Goal: Information Seeking & Learning: Compare options

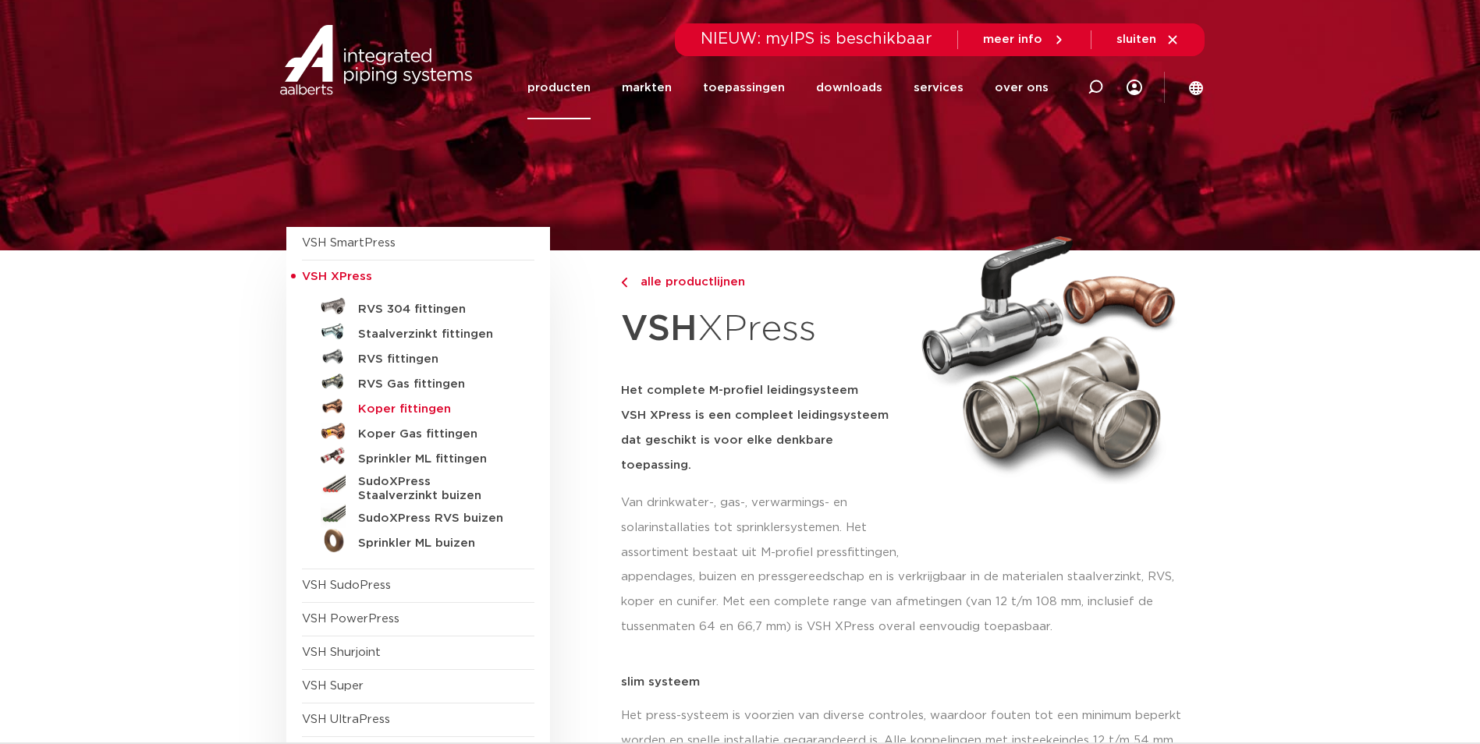
click at [431, 405] on h5 "Koper fittingen" at bounding box center [435, 409] width 154 height 14
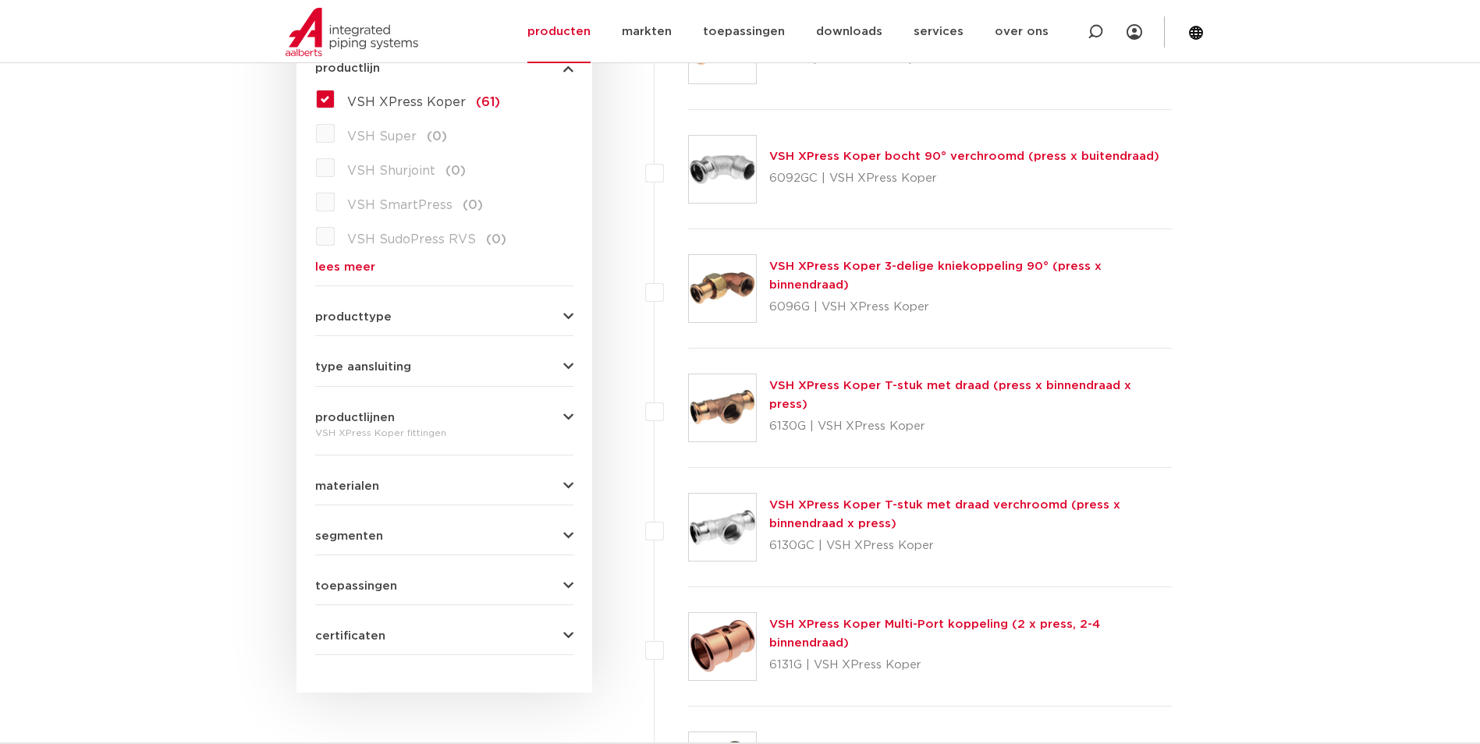
scroll to position [468, 0]
click at [563, 312] on icon "button" at bounding box center [568, 316] width 10 height 12
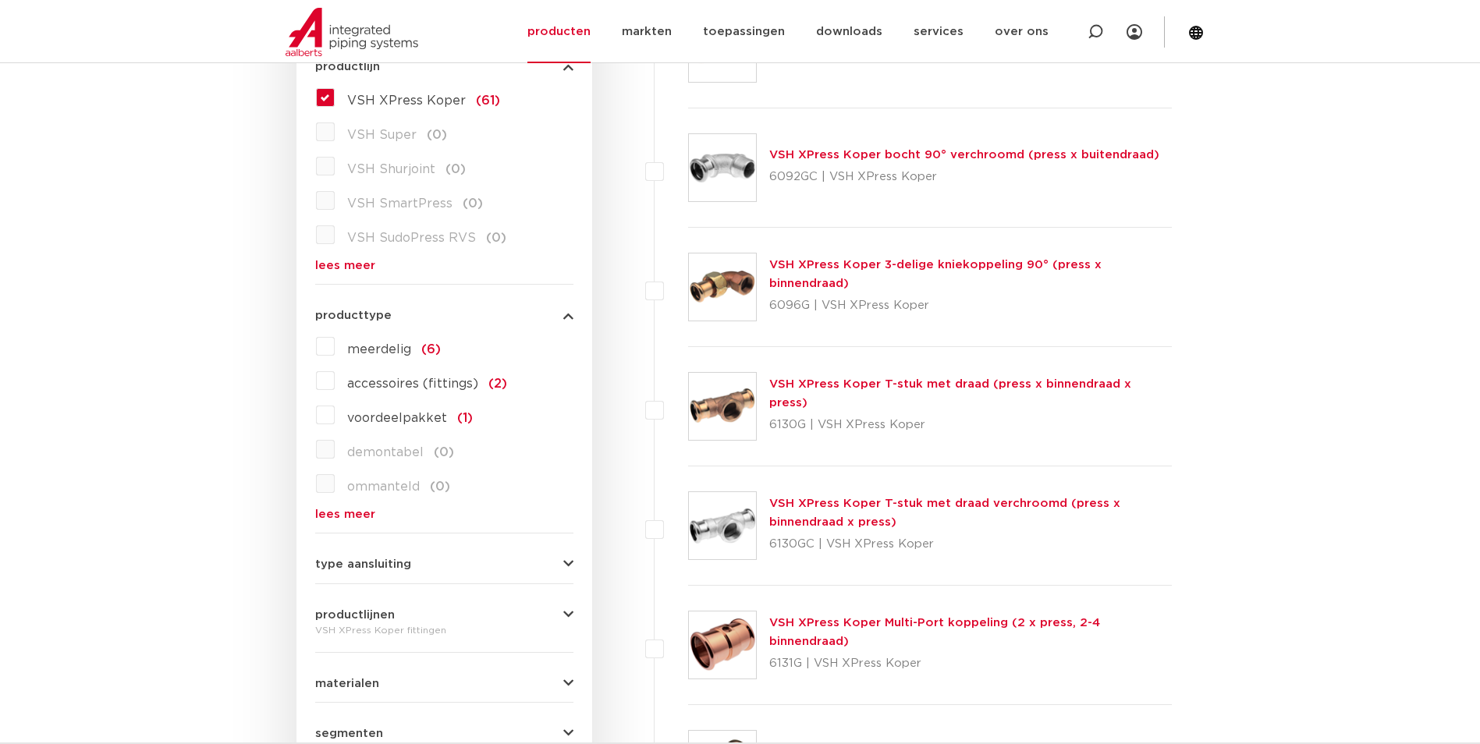
click at [570, 318] on icon "button" at bounding box center [568, 316] width 10 height 12
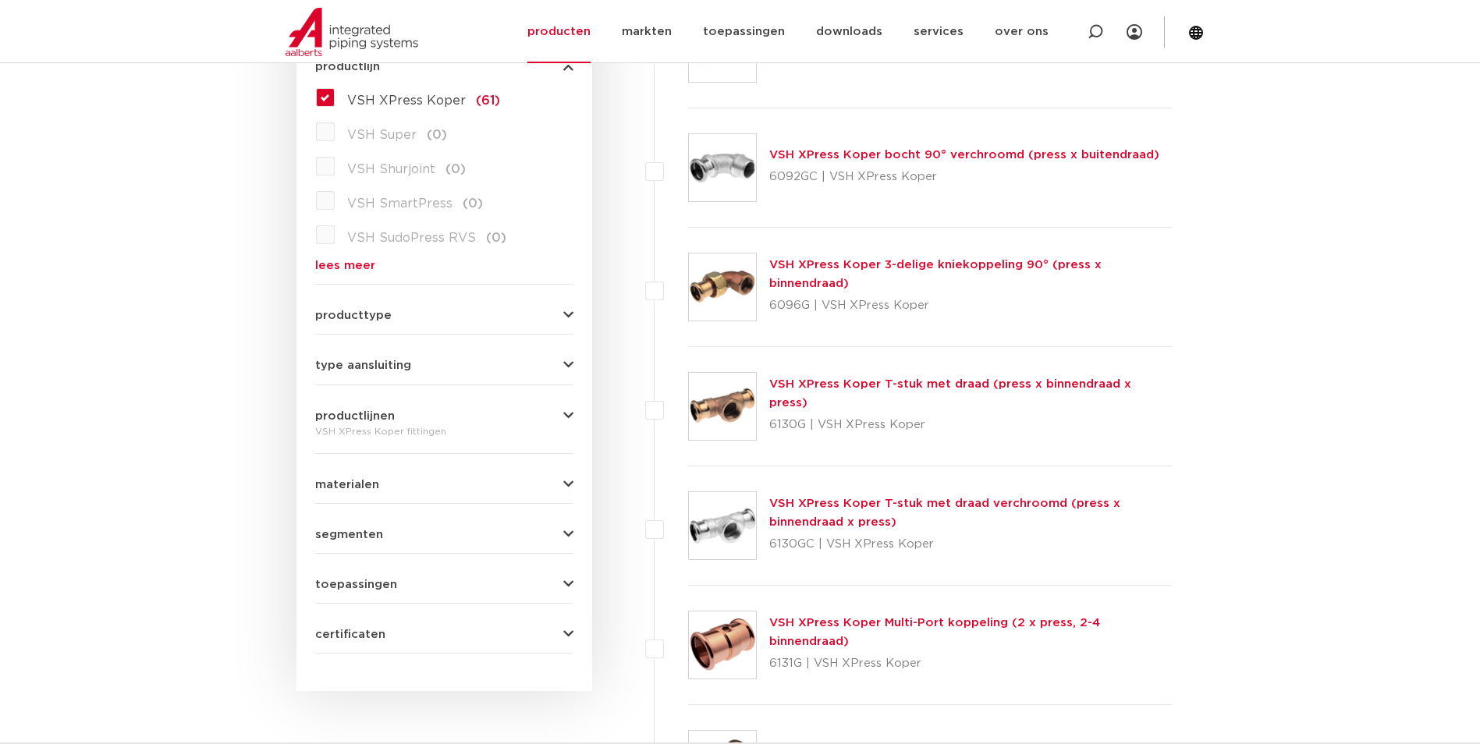
click at [567, 365] on icon "button" at bounding box center [568, 366] width 10 height 12
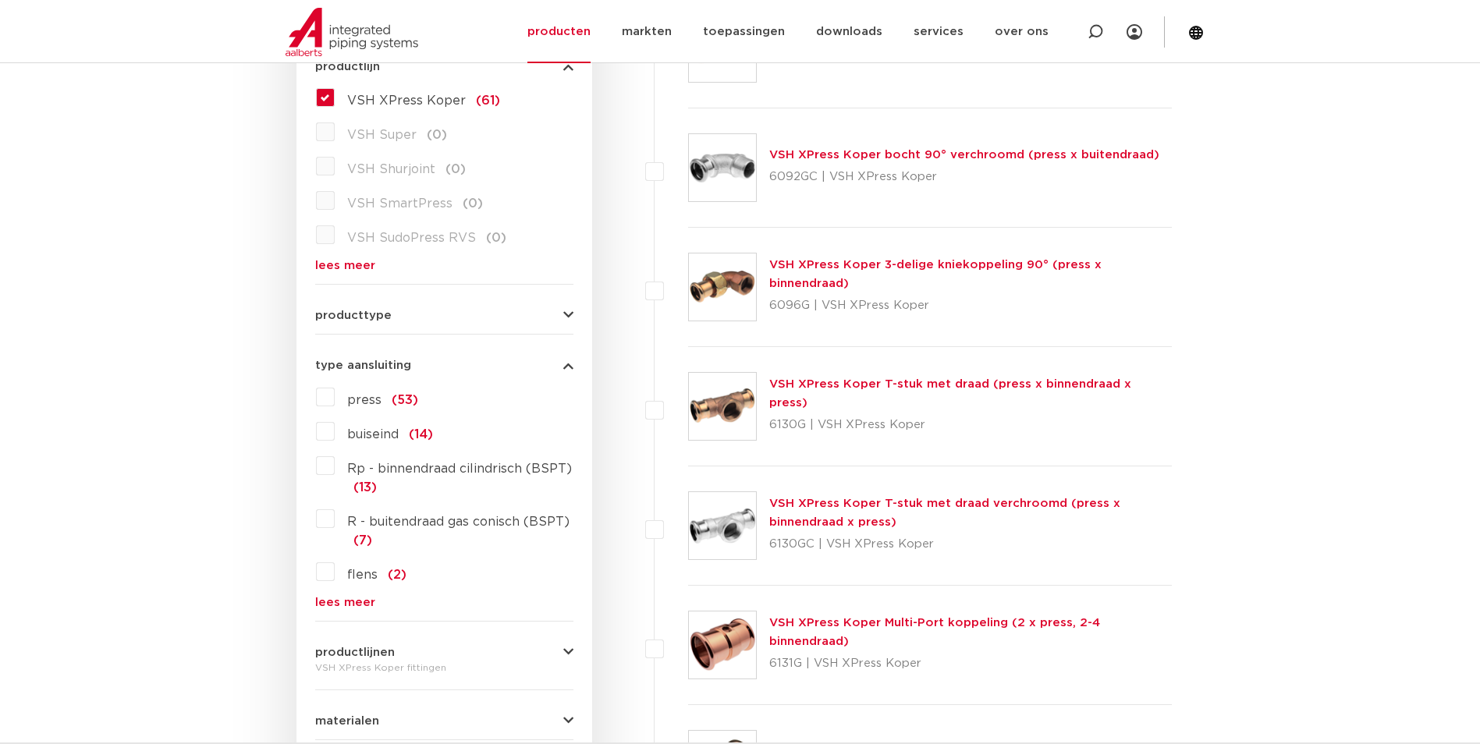
click at [567, 365] on icon "button" at bounding box center [568, 366] width 10 height 12
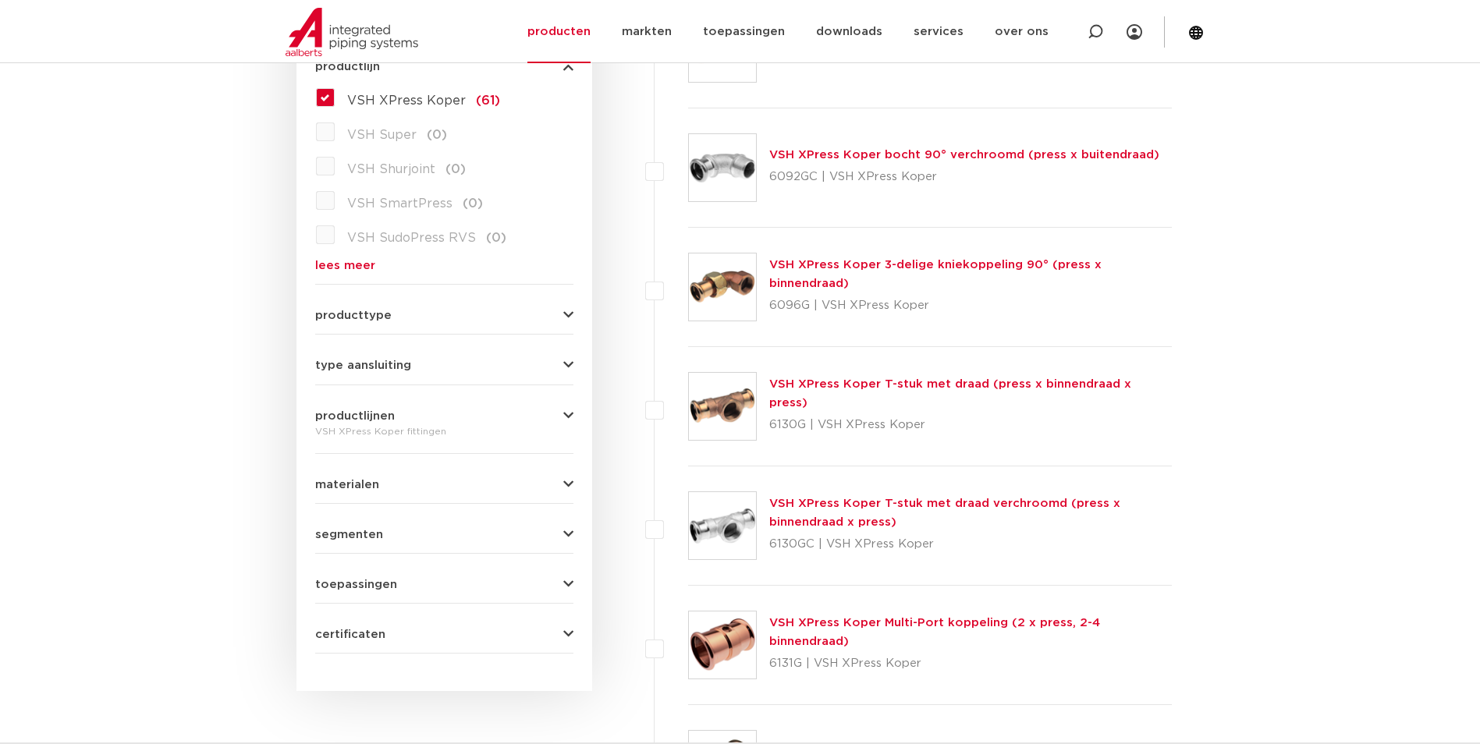
click at [566, 411] on icon "button" at bounding box center [568, 416] width 10 height 12
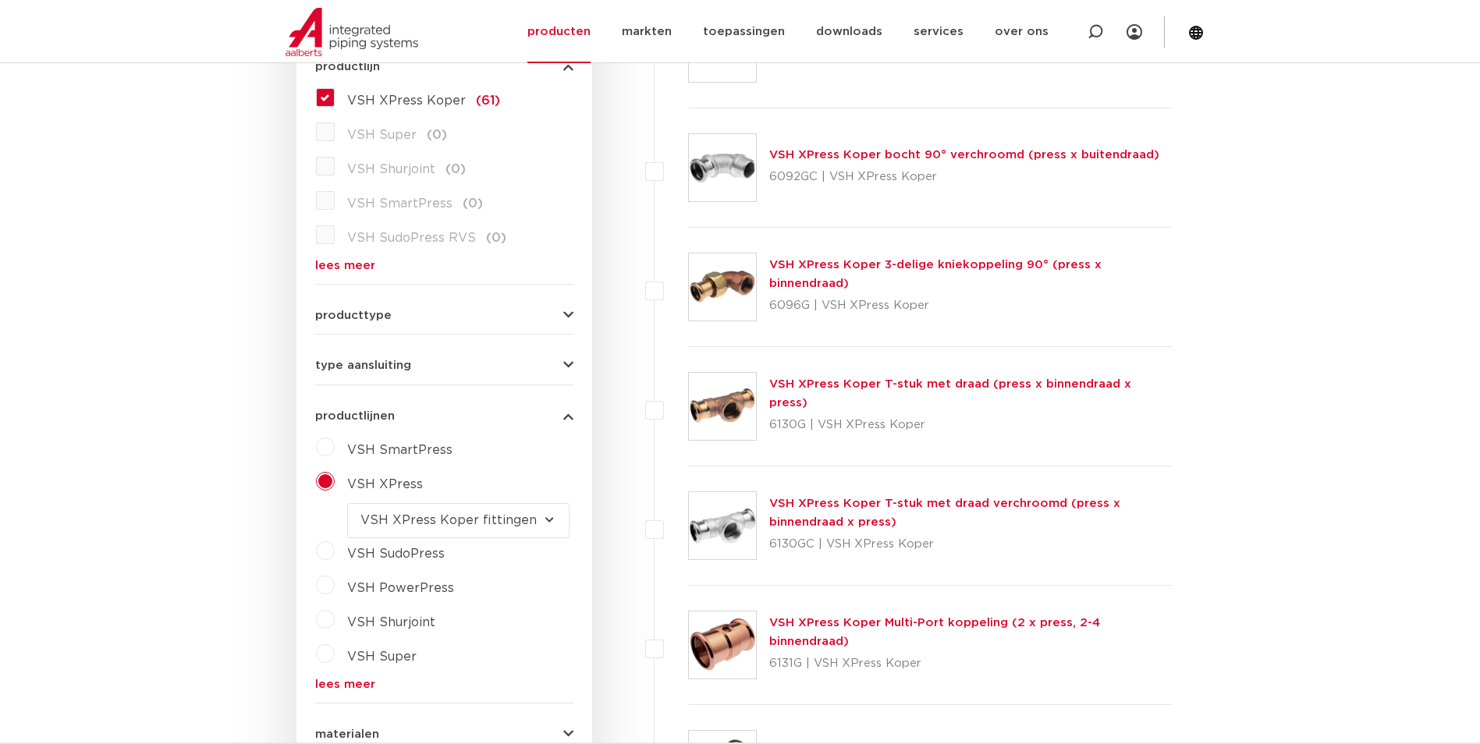
click at [566, 411] on icon "button" at bounding box center [568, 416] width 10 height 12
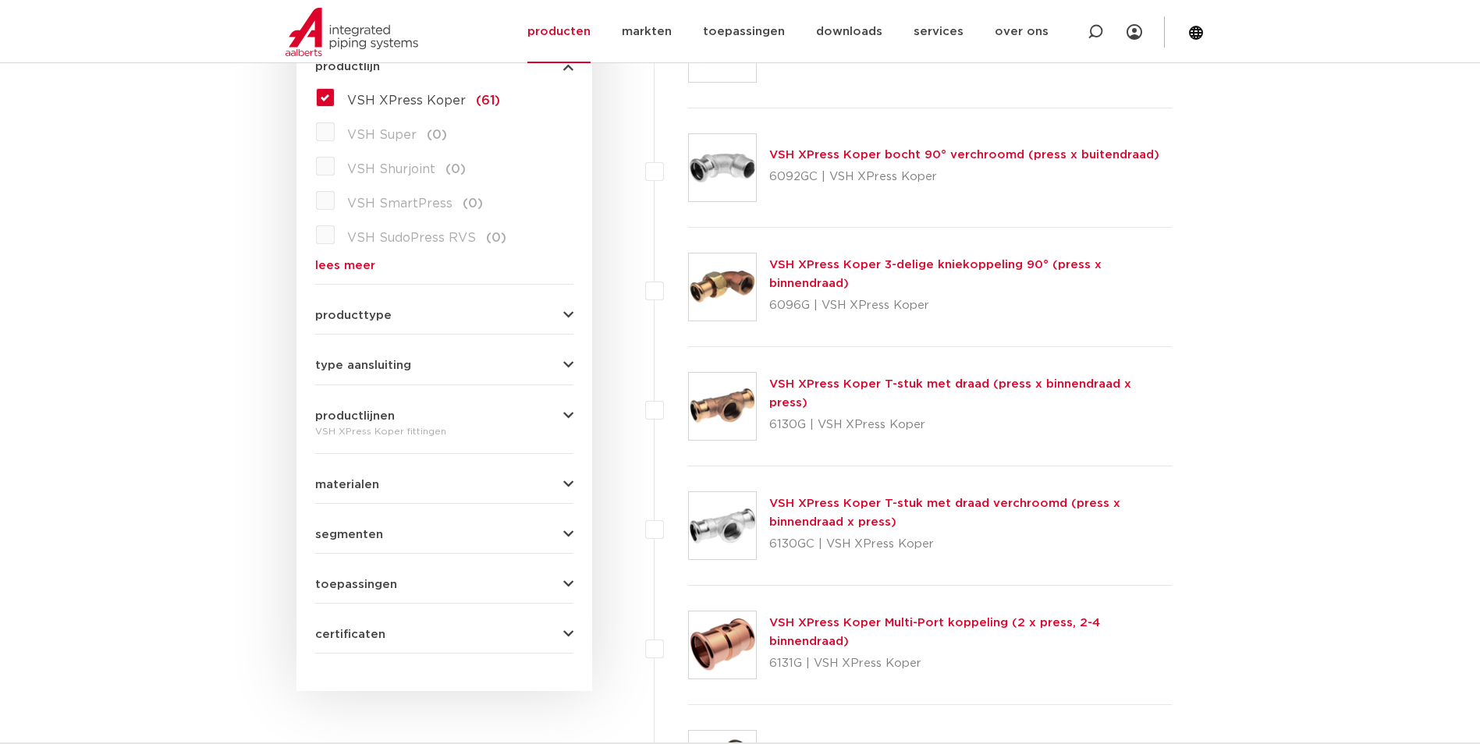
click at [567, 482] on icon "button" at bounding box center [568, 485] width 10 height 12
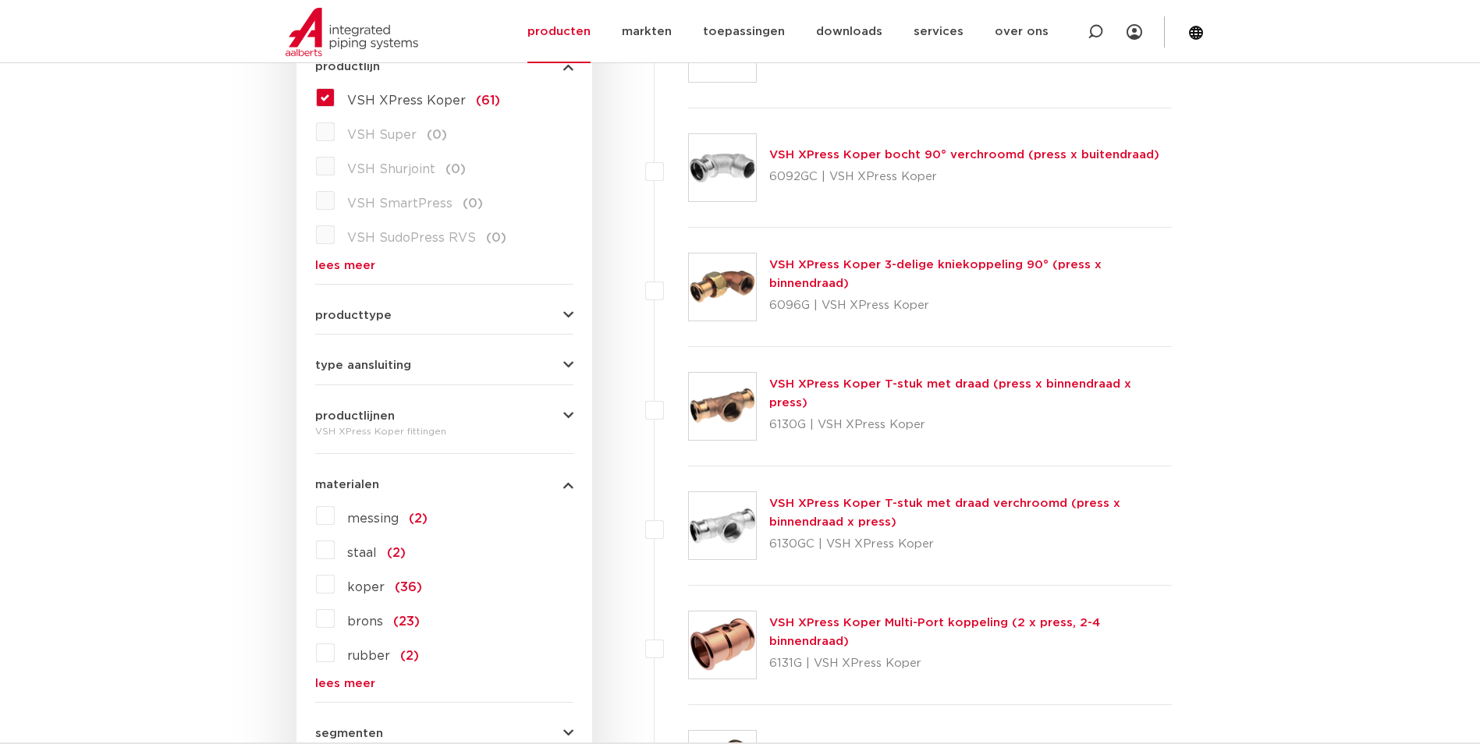
click at [567, 482] on icon "button" at bounding box center [568, 485] width 10 height 12
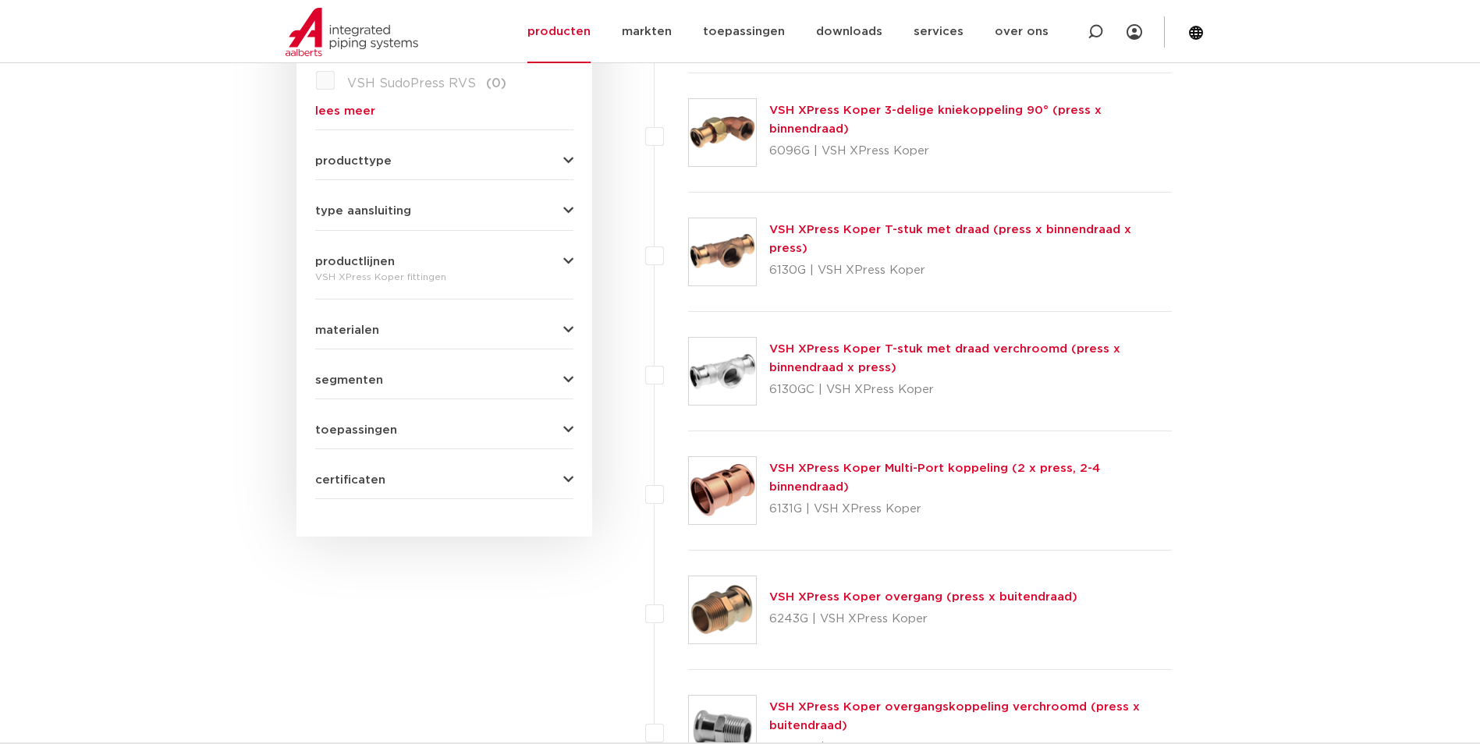
scroll to position [624, 0]
click at [565, 425] on icon "button" at bounding box center [568, 429] width 10 height 12
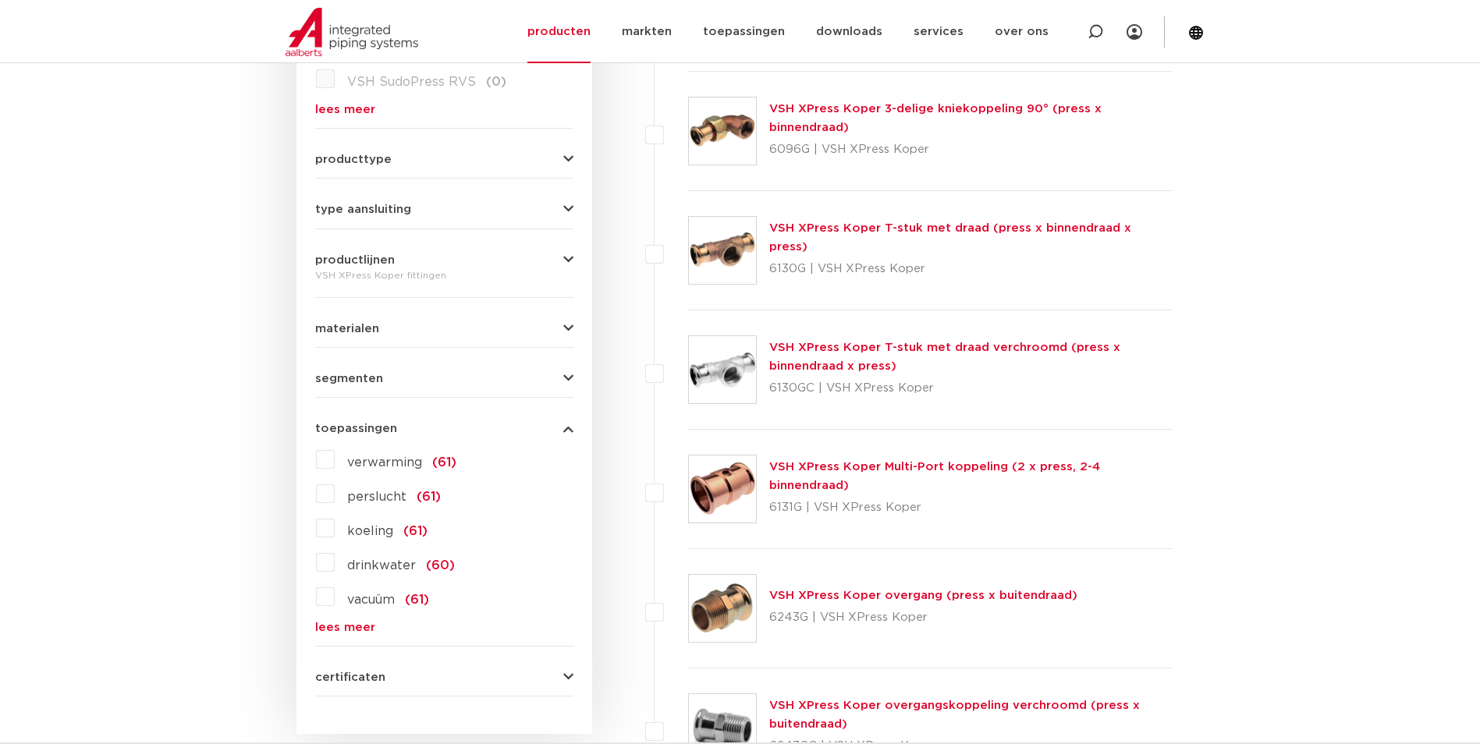
click at [569, 378] on icon "button" at bounding box center [568, 379] width 10 height 12
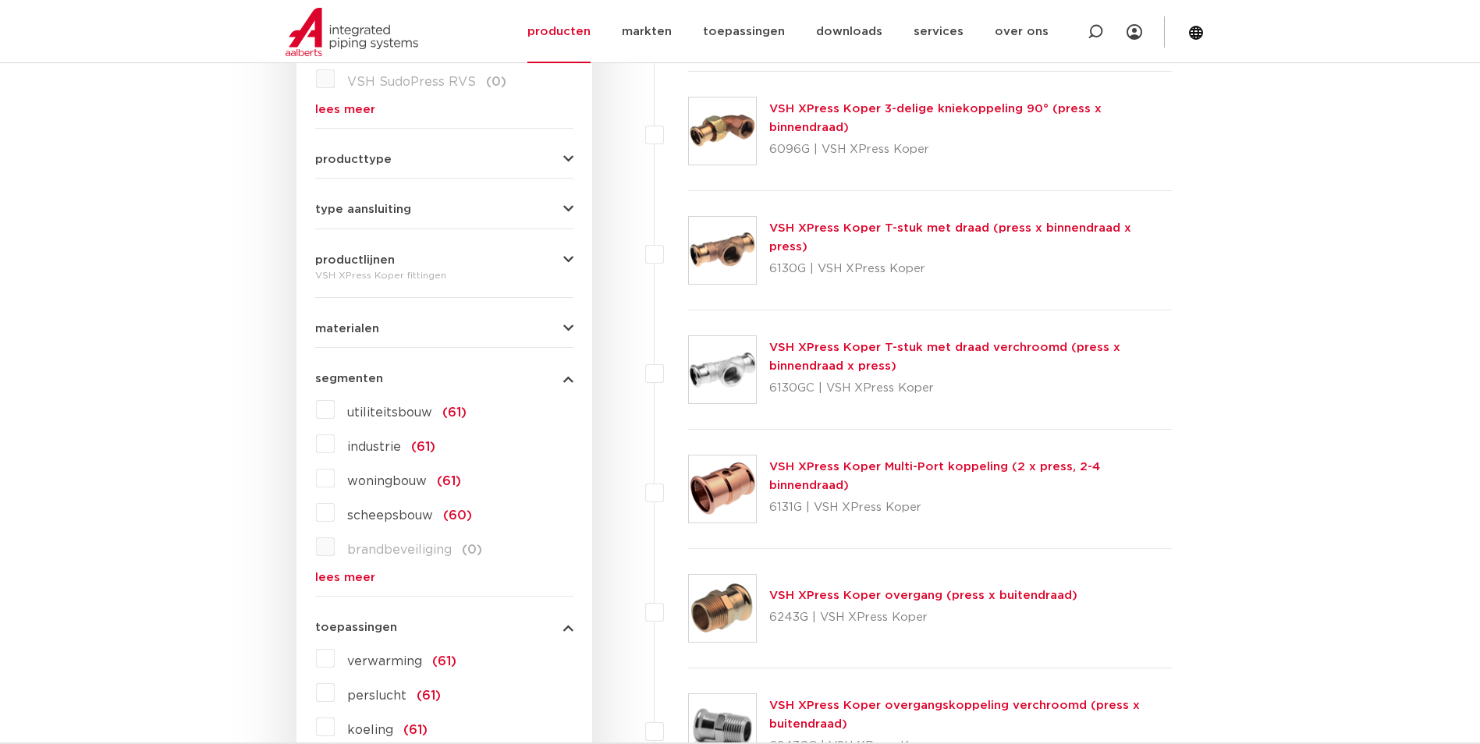
click at [569, 331] on icon "button" at bounding box center [568, 329] width 10 height 12
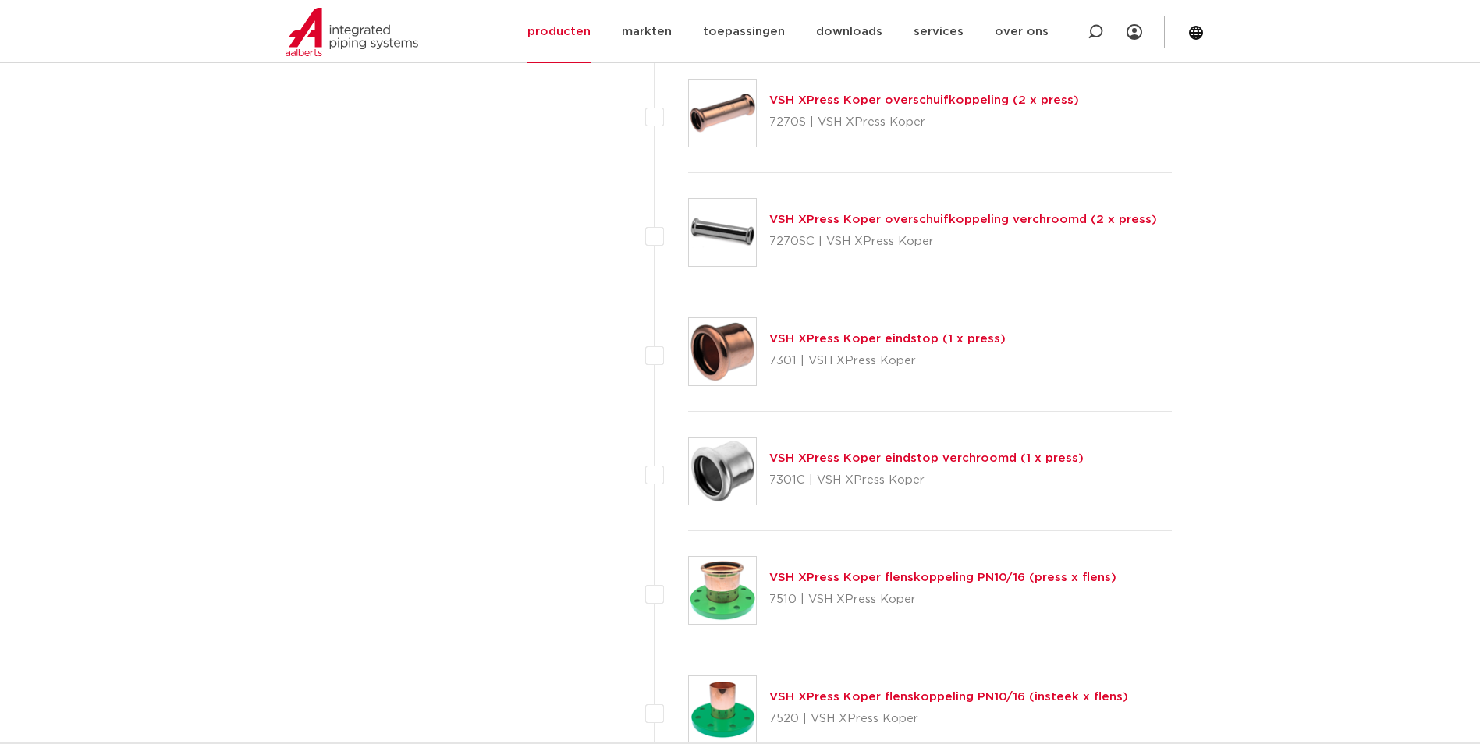
scroll to position [6630, 0]
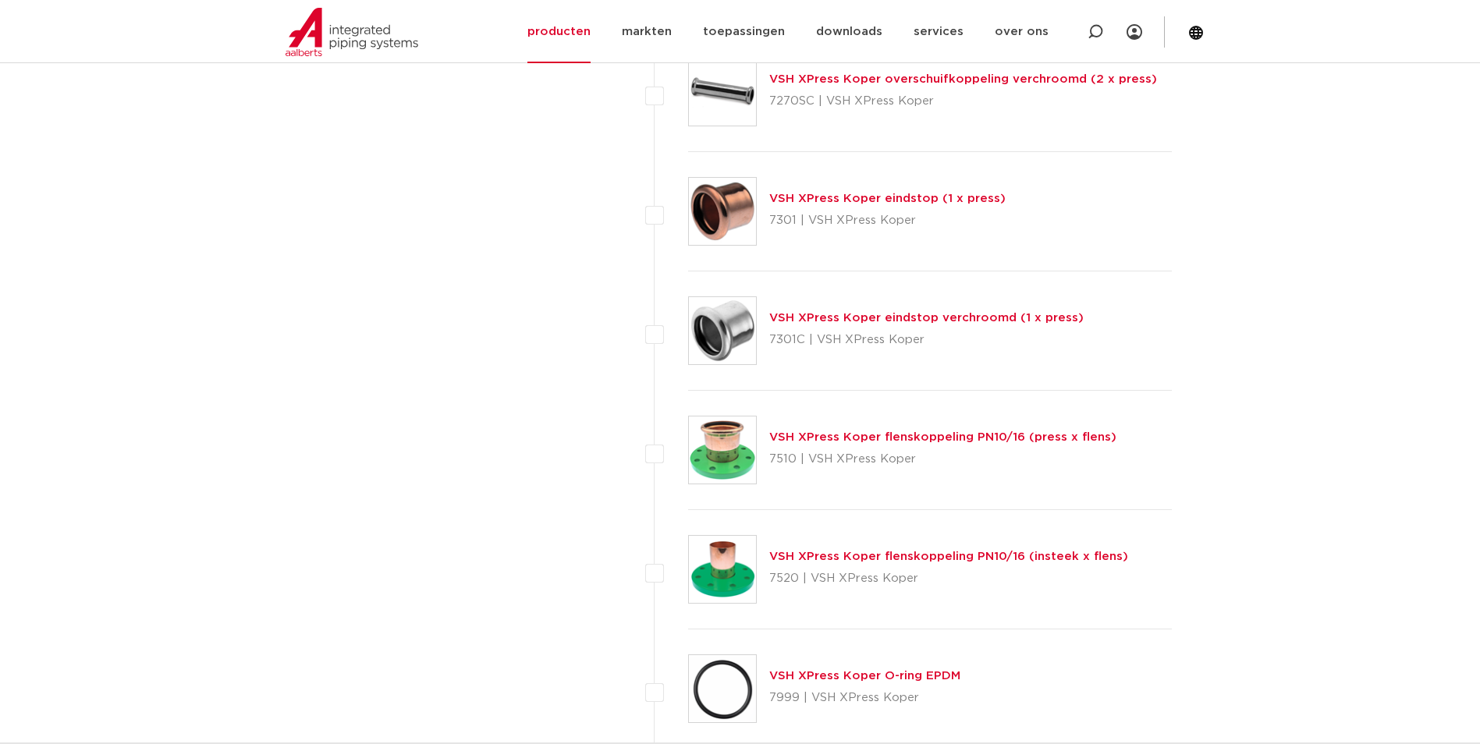
click at [934, 438] on link "VSH XPress Koper flenskoppeling PN10/16 (press x flens)" at bounding box center [942, 437] width 347 height 12
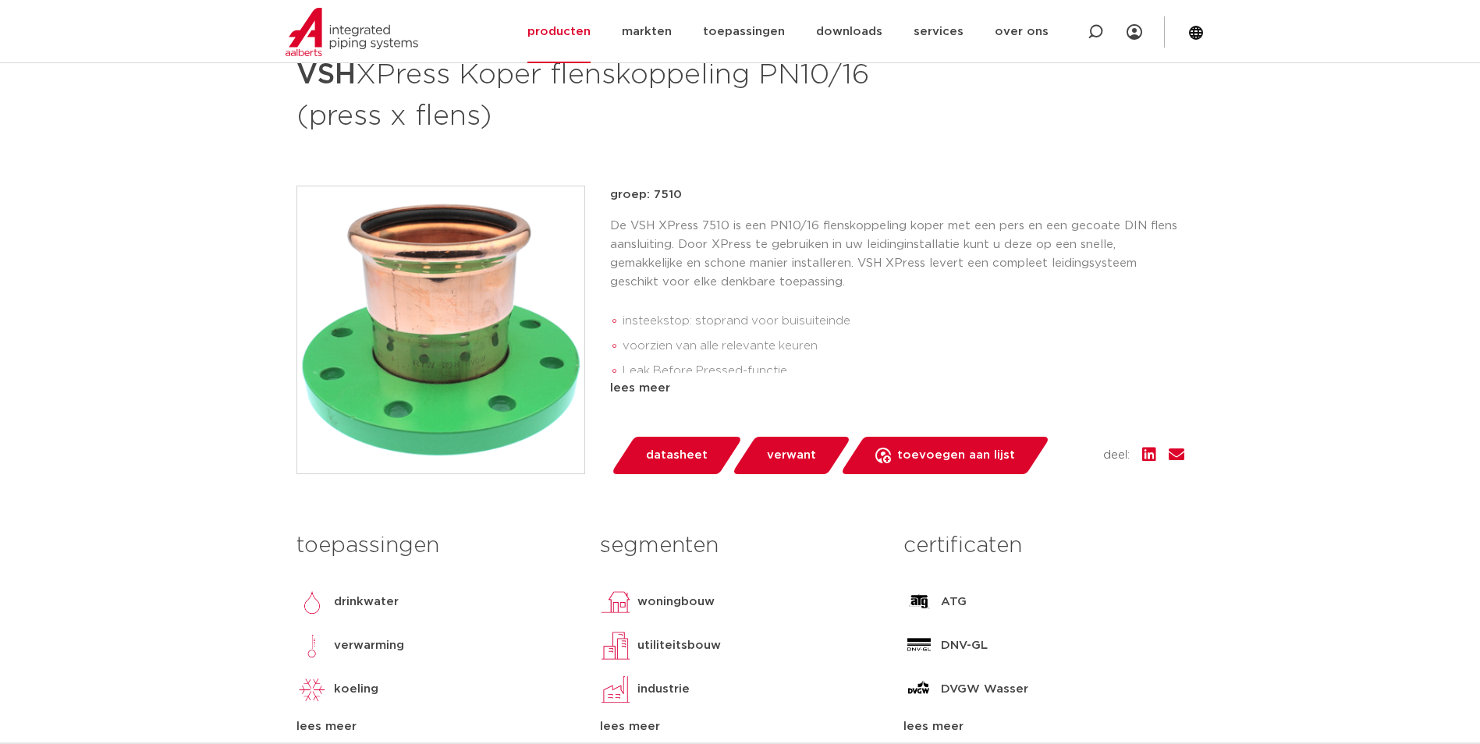
scroll to position [234, 0]
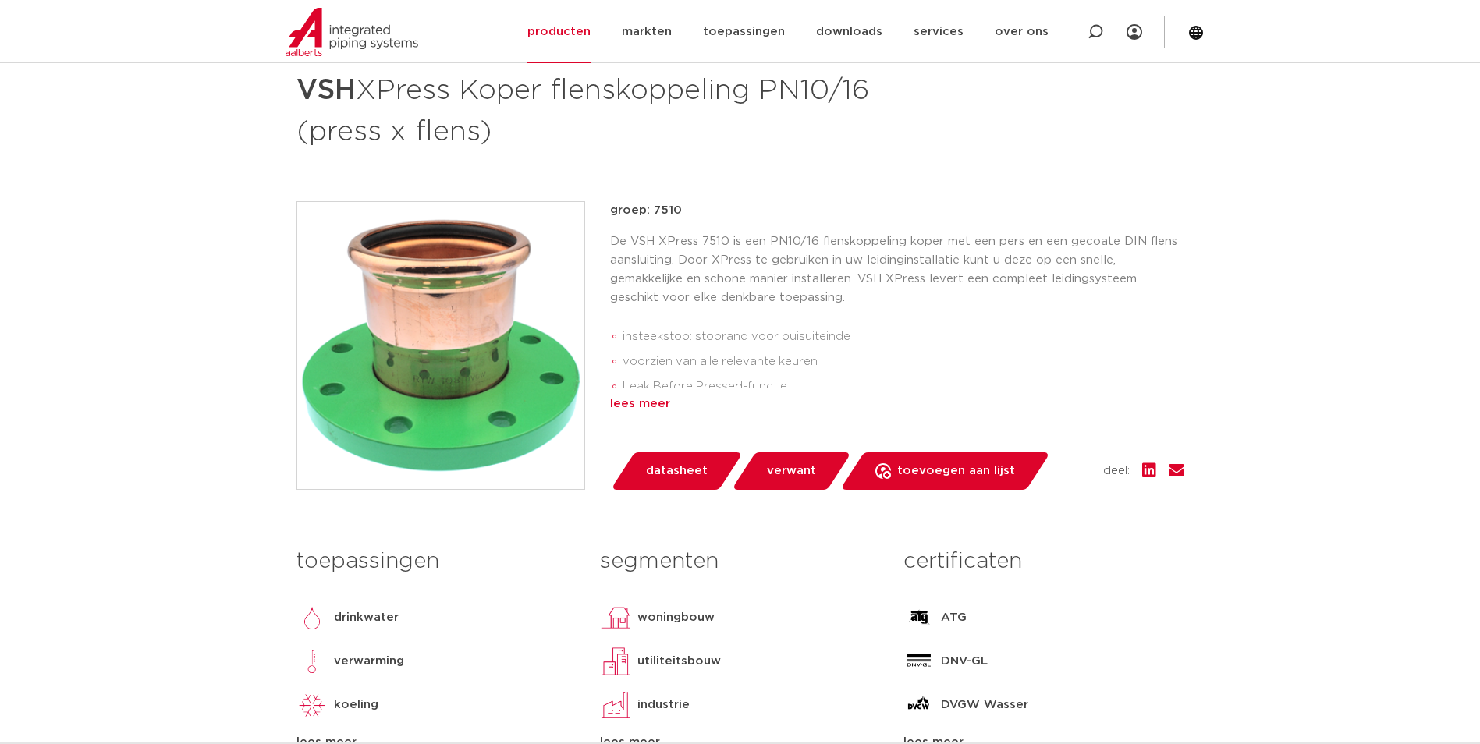
click at [653, 404] on div "lees meer" at bounding box center [897, 404] width 574 height 19
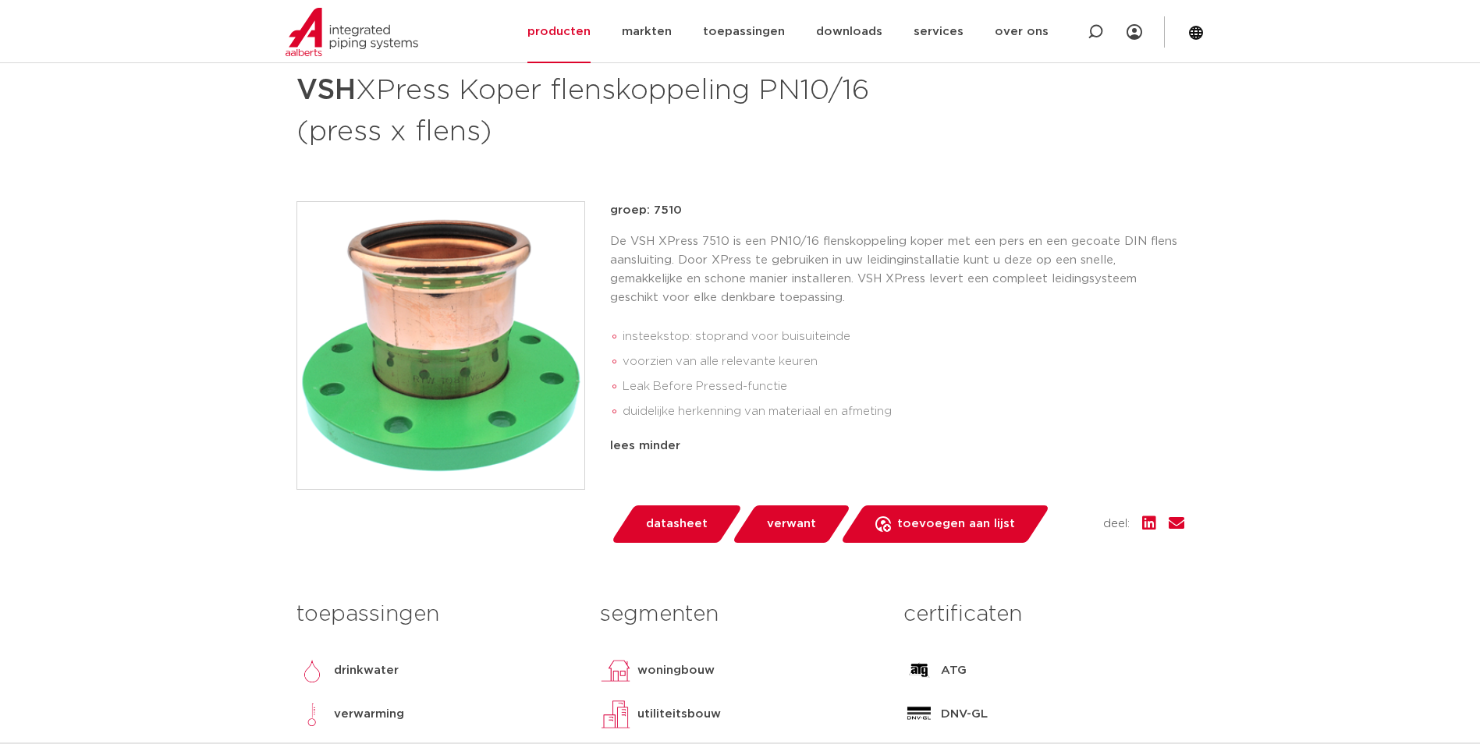
click at [785, 514] on span "verwant" at bounding box center [791, 524] width 49 height 25
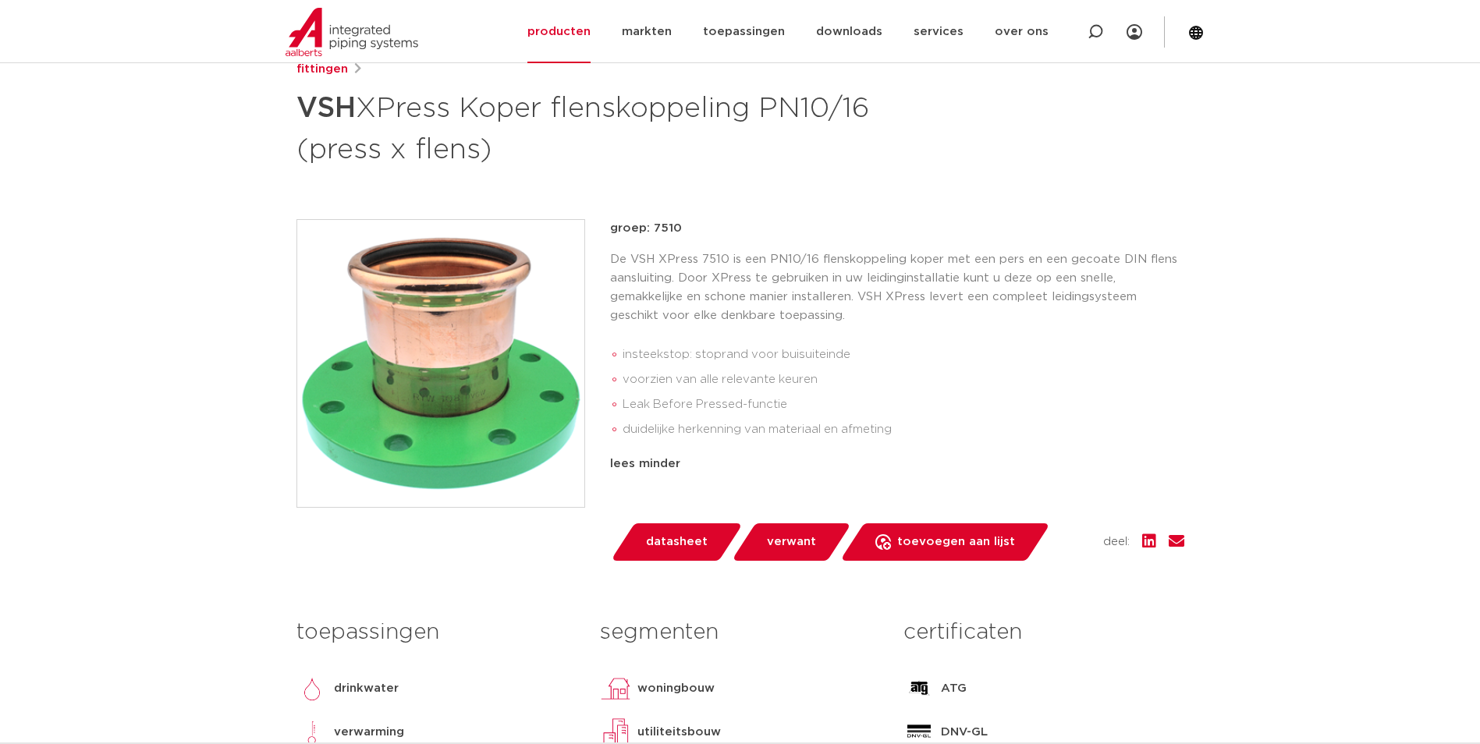
scroll to position [234, 0]
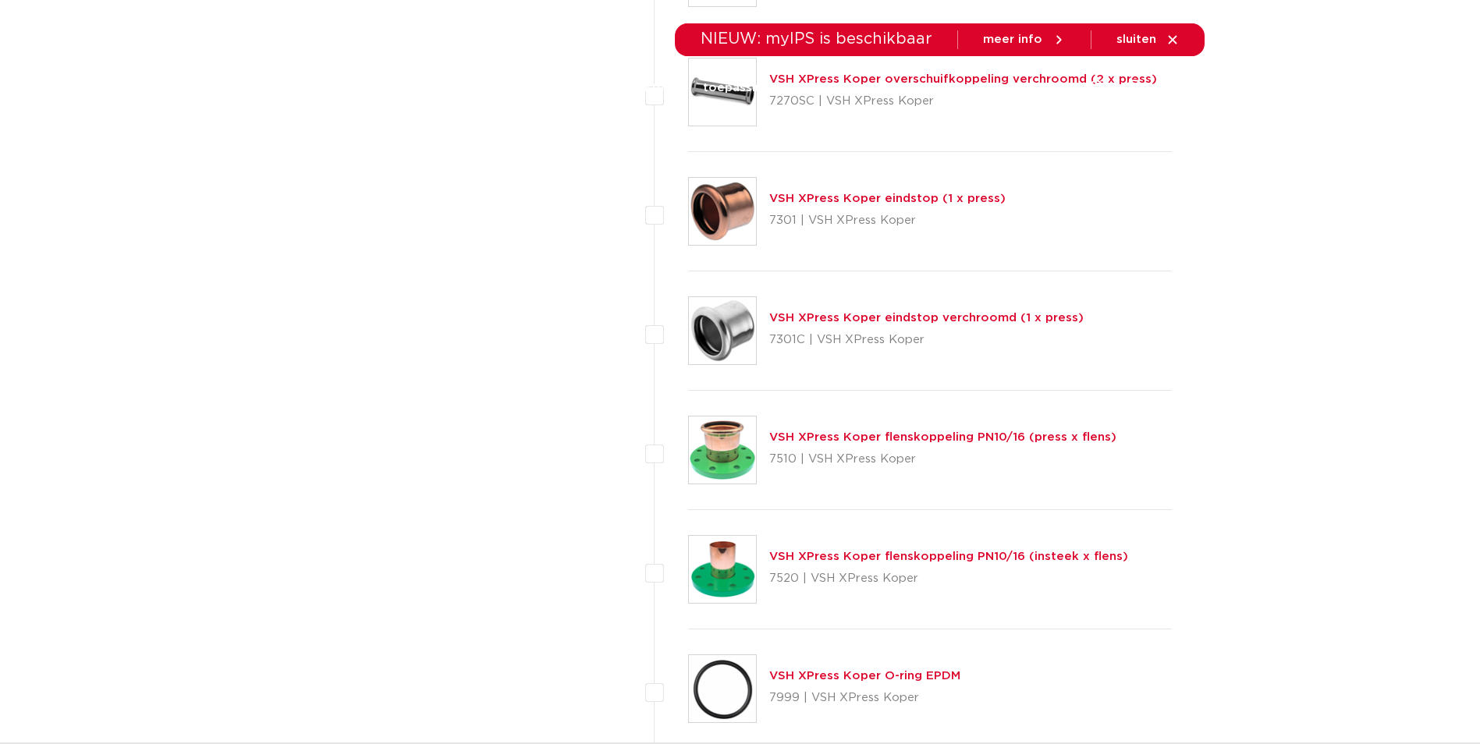
click at [937, 552] on link "VSH XPress Koper flenskoppeling PN10/16 (insteek x flens)" at bounding box center [948, 557] width 359 height 12
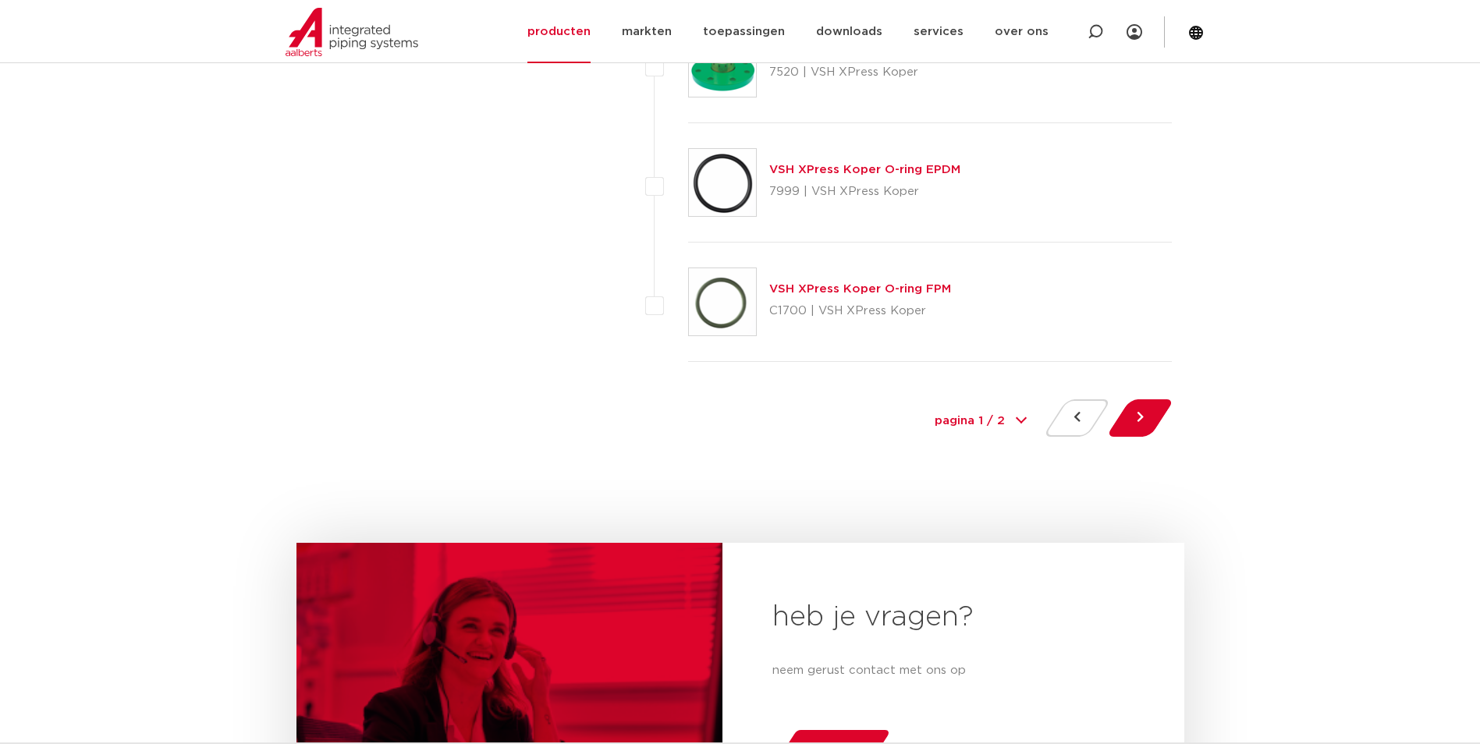
scroll to position [7176, 0]
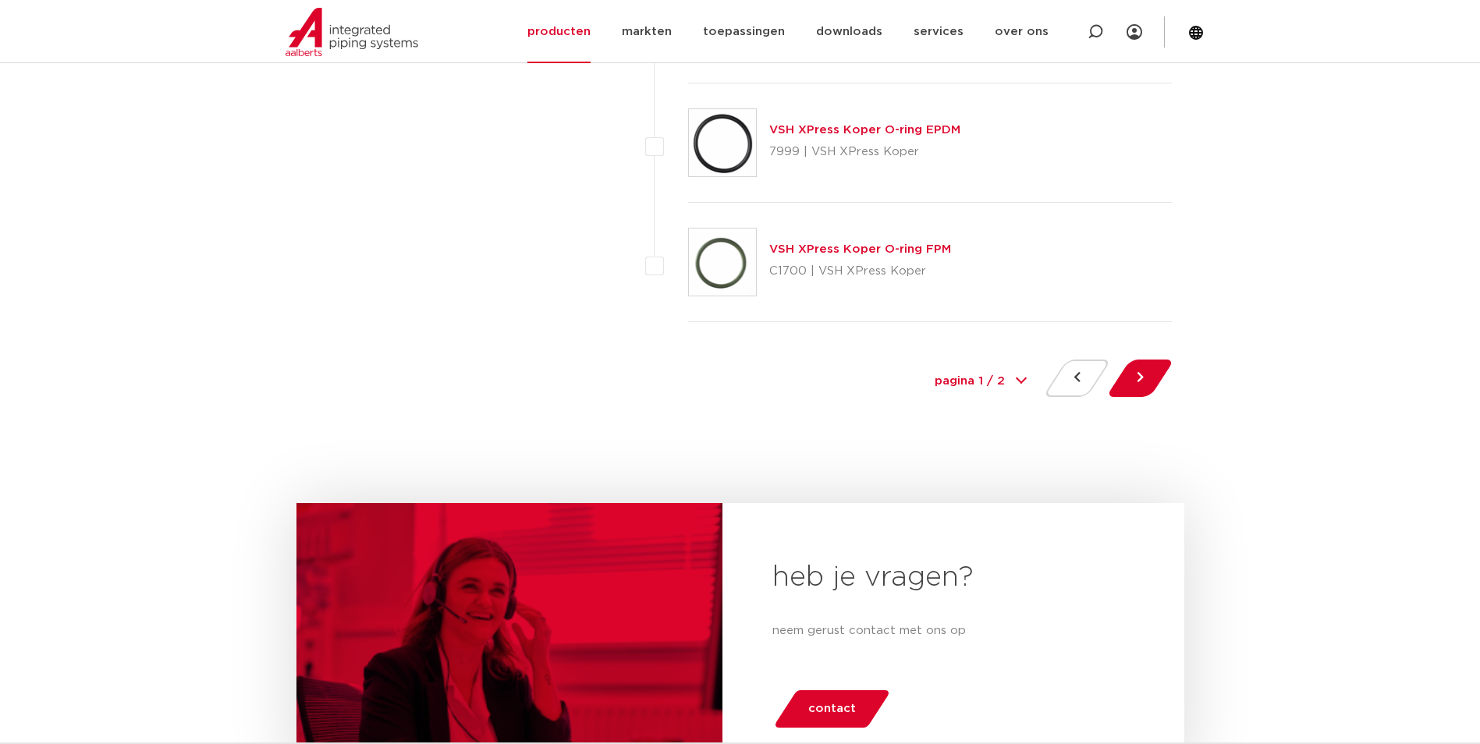
click at [999, 375] on select "pagina 1 / 2 1 2" at bounding box center [980, 381] width 117 height 35
select select "2"
click at [922, 364] on select "pagina 1 / 2 1 2" at bounding box center [980, 381] width 117 height 35
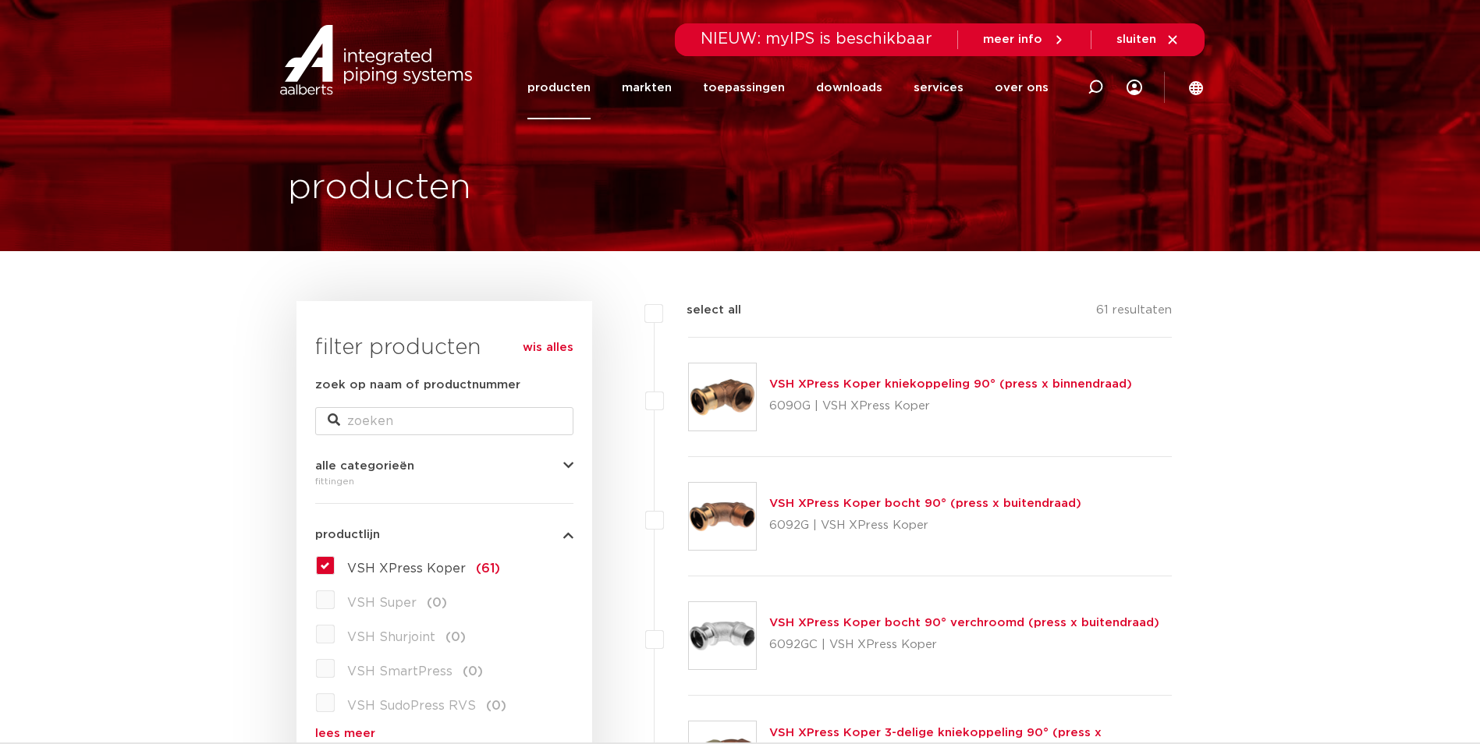
select select "2"
